Goal: Transaction & Acquisition: Purchase product/service

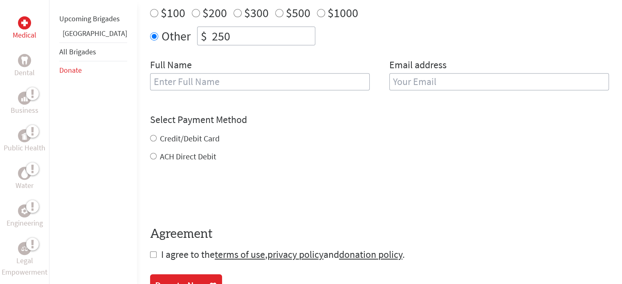
scroll to position [334, 0]
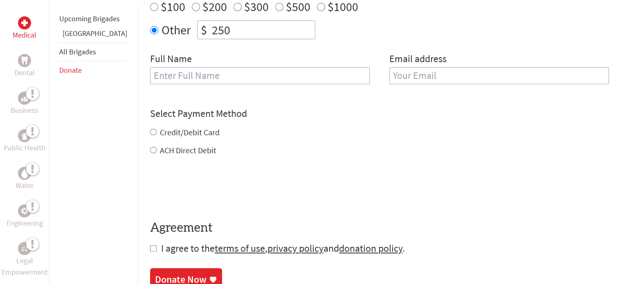
click at [315, 73] on input "text" at bounding box center [260, 75] width 220 height 17
type input "[PERSON_NAME]"
type input "[EMAIL_ADDRESS][DOMAIN_NAME]"
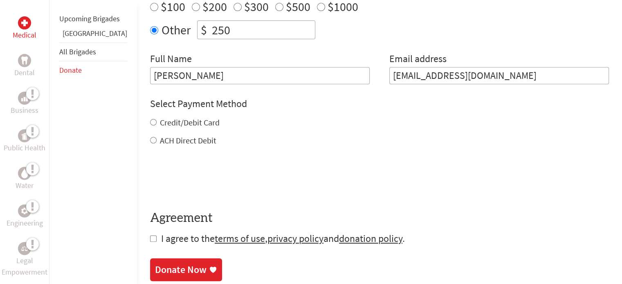
click at [182, 117] on label "Credit/Debit Card" at bounding box center [190, 122] width 60 height 10
click at [157, 119] on input "Credit/Debit Card" at bounding box center [153, 122] width 7 height 7
radio input "true"
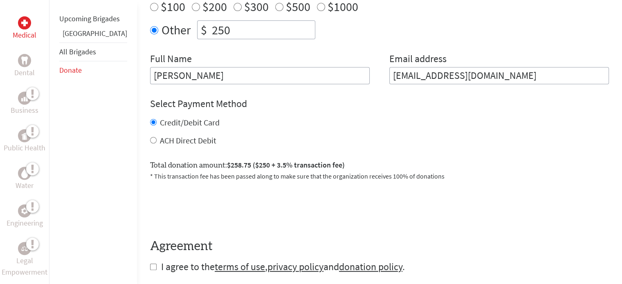
click at [182, 135] on label "ACH Direct Debit" at bounding box center [188, 140] width 56 height 10
click at [157, 137] on input "ACH Direct Debit" at bounding box center [153, 140] width 7 height 7
radio input "true"
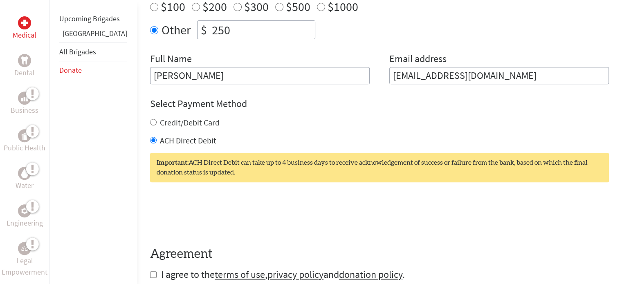
click at [180, 123] on div "Credit/Debit Card ACH Direct Debit" at bounding box center [379, 131] width 459 height 29
click at [177, 117] on label "Credit/Debit Card" at bounding box center [190, 122] width 60 height 10
click at [157, 119] on input "Credit/Debit Card" at bounding box center [153, 122] width 7 height 7
radio input "true"
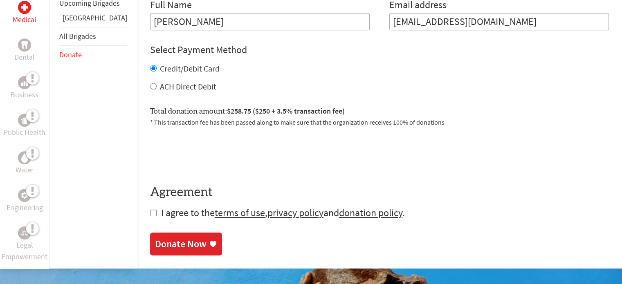
scroll to position [390, 0]
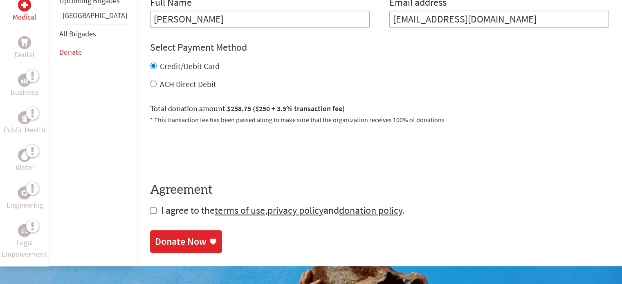
click at [354, 61] on div "Credit/Debit Card" at bounding box center [379, 66] width 459 height 11
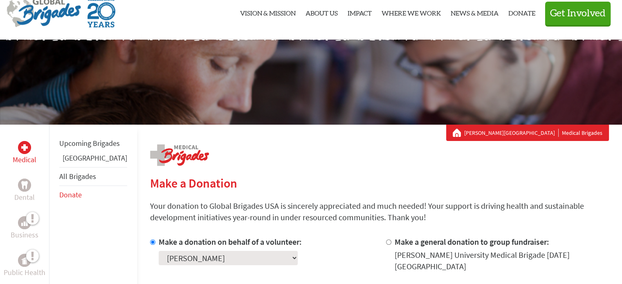
scroll to position [0, 0]
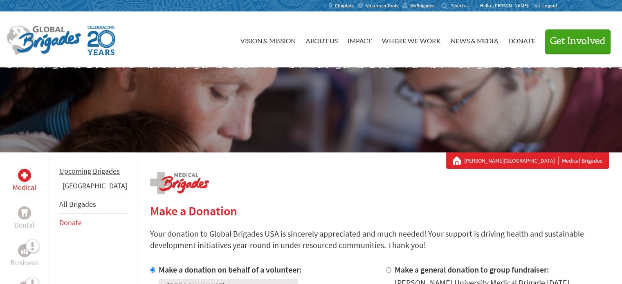
click at [76, 176] on link "Upcoming Brigades" at bounding box center [89, 170] width 61 height 9
